Goal: Information Seeking & Learning: Learn about a topic

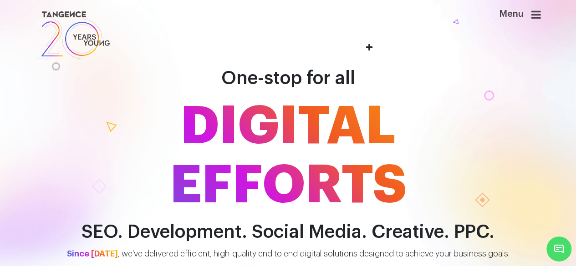
click at [540, 17] on icon at bounding box center [536, 14] width 10 height 11
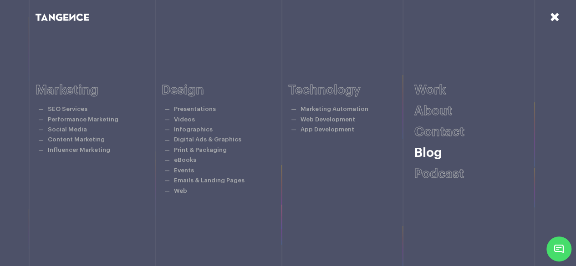
click at [438, 154] on link "Blog" at bounding box center [428, 153] width 28 height 13
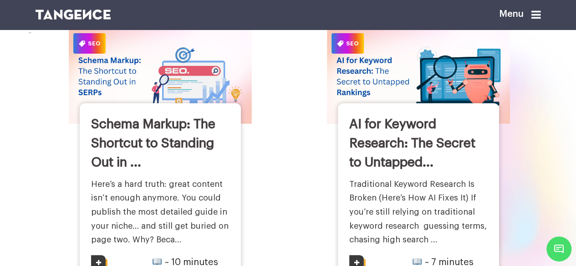
scroll to position [169, 0]
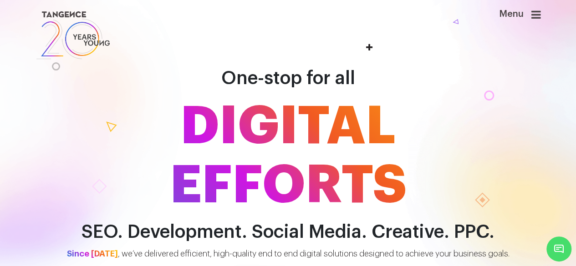
click at [538, 20] on icon at bounding box center [536, 14] width 10 height 11
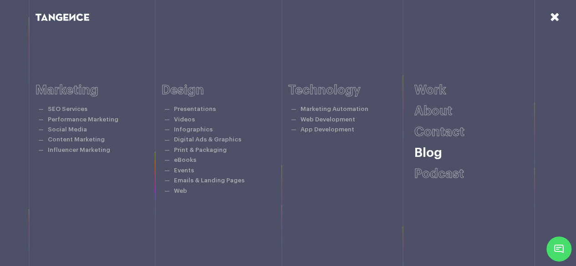
click at [435, 152] on link "Blog" at bounding box center [428, 153] width 28 height 13
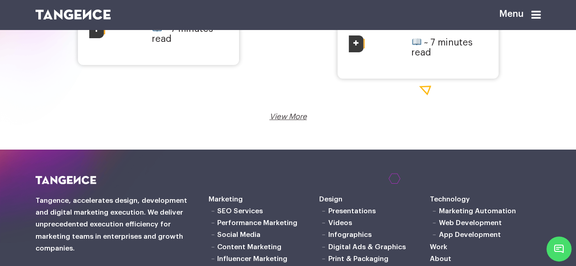
scroll to position [1542, 0]
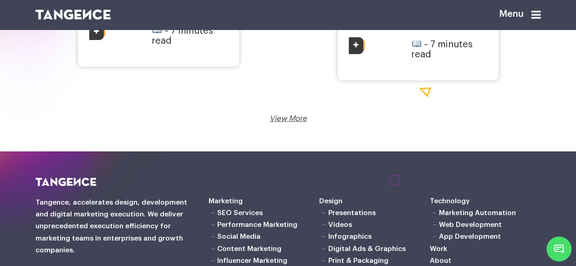
click at [292, 122] on link "View More" at bounding box center [288, 119] width 37 height 8
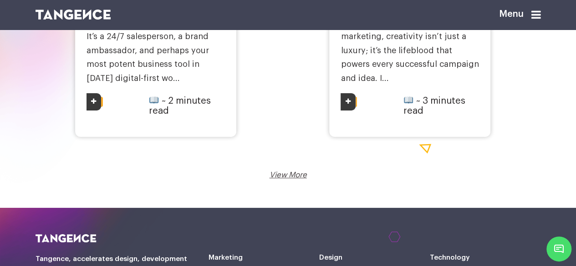
scroll to position [1687, 0]
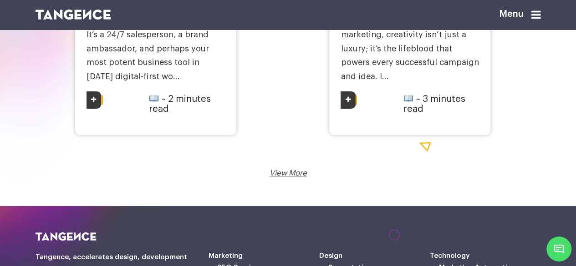
click at [280, 177] on link "View More" at bounding box center [288, 173] width 37 height 8
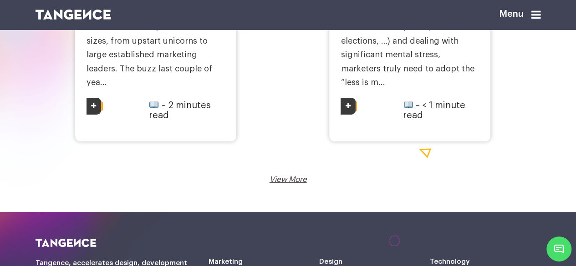
scroll to position [1697, 0]
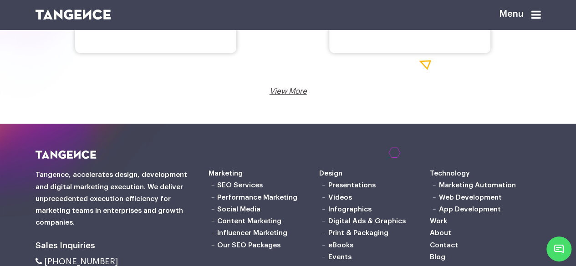
click at [283, 95] on link "View More" at bounding box center [288, 91] width 37 height 8
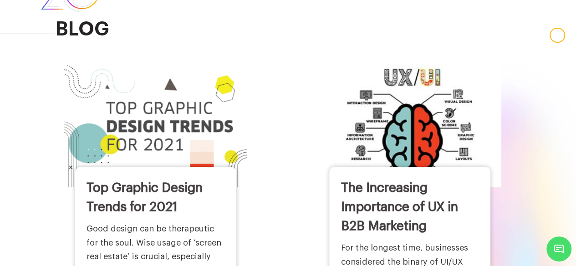
scroll to position [51, 0]
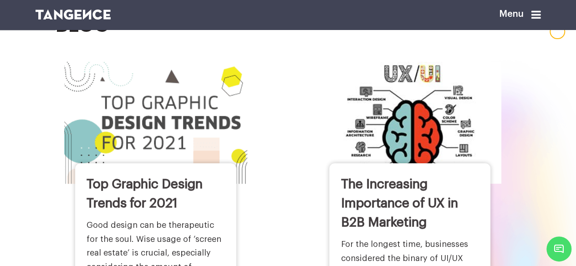
click at [146, 209] on h3 "Top Graphic Design Trends for 2021" at bounding box center [156, 194] width 138 height 38
click at [153, 195] on link "Top Graphic Design Trends for 2021" at bounding box center [145, 194] width 116 height 32
